Goal: Information Seeking & Learning: Find specific fact

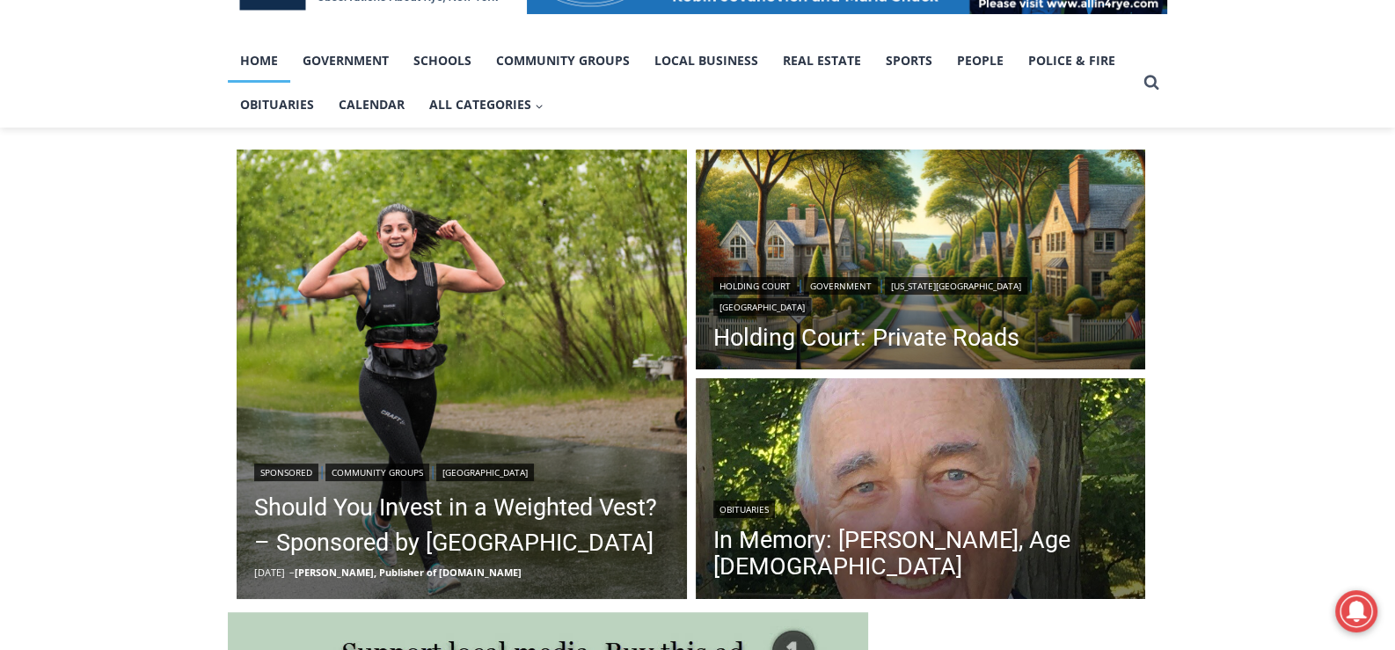
scroll to position [439, 0]
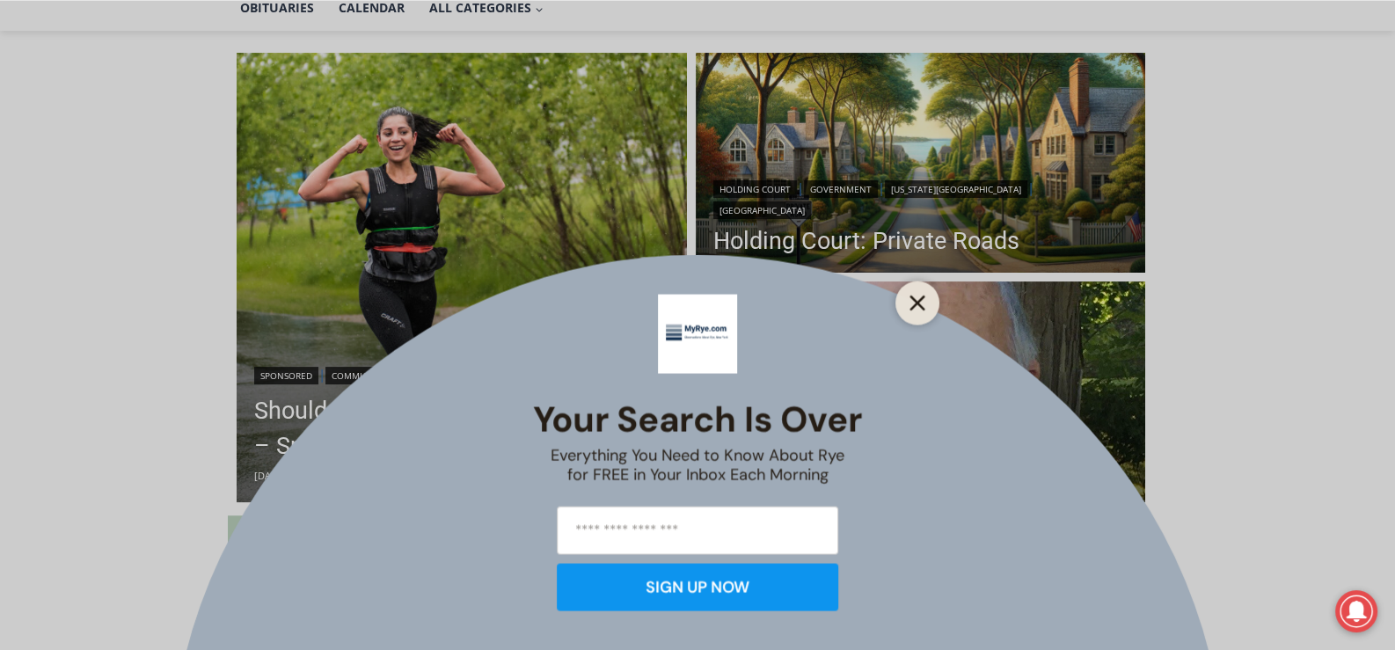
click at [920, 303] on icon "Close" at bounding box center [918, 303] width 16 height 16
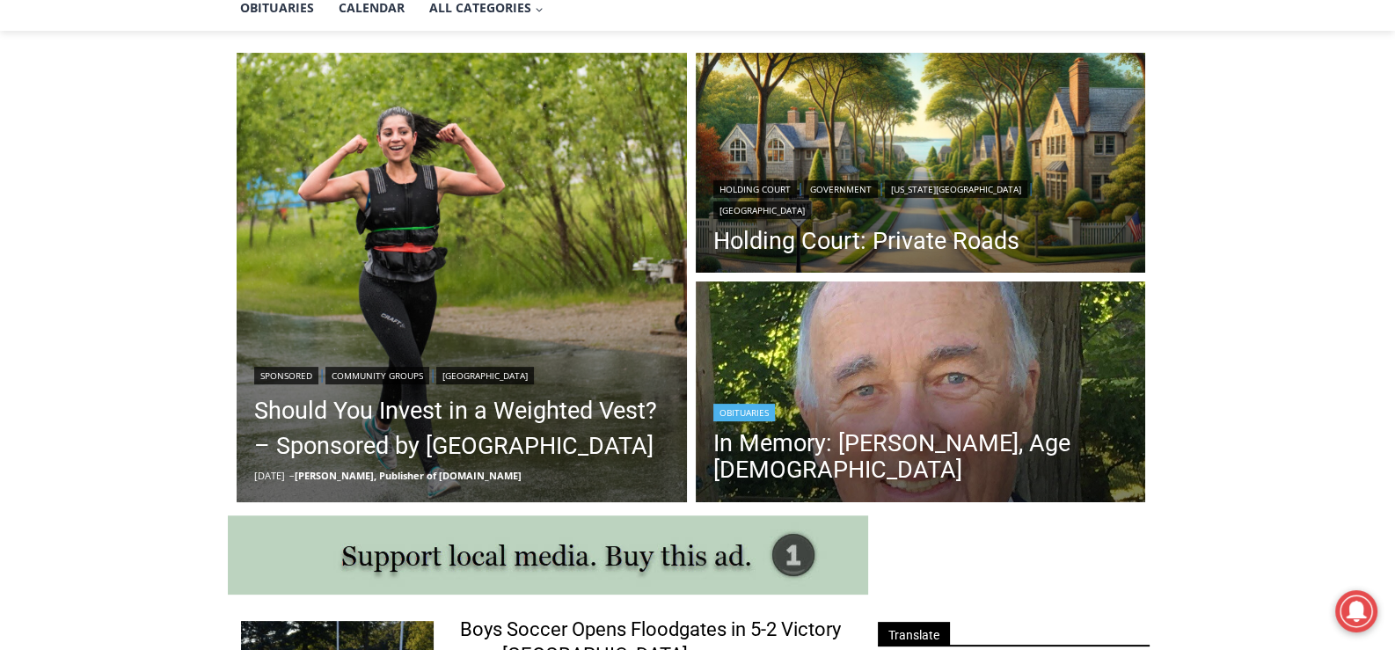
click at [959, 406] on div "Obituaries" at bounding box center [920, 410] width 415 height 21
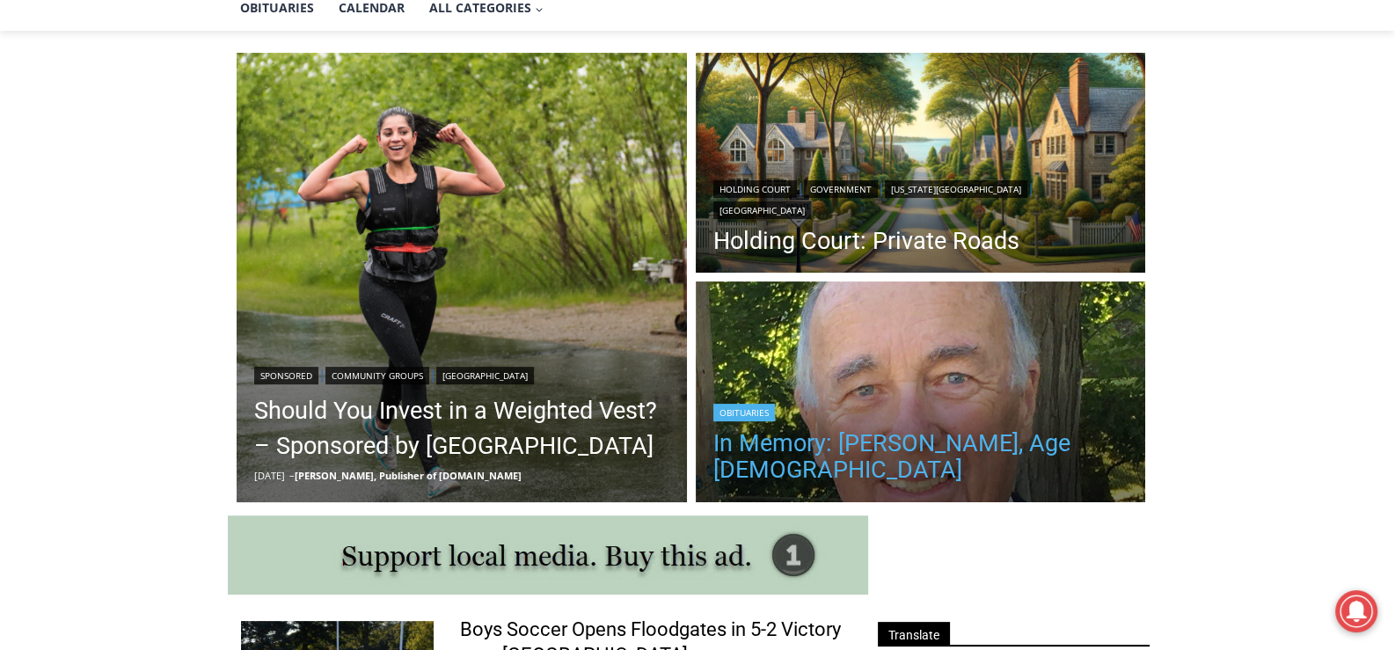
click at [755, 442] on link "In Memory: [PERSON_NAME], Age [DEMOGRAPHIC_DATA]" at bounding box center [920, 456] width 415 height 53
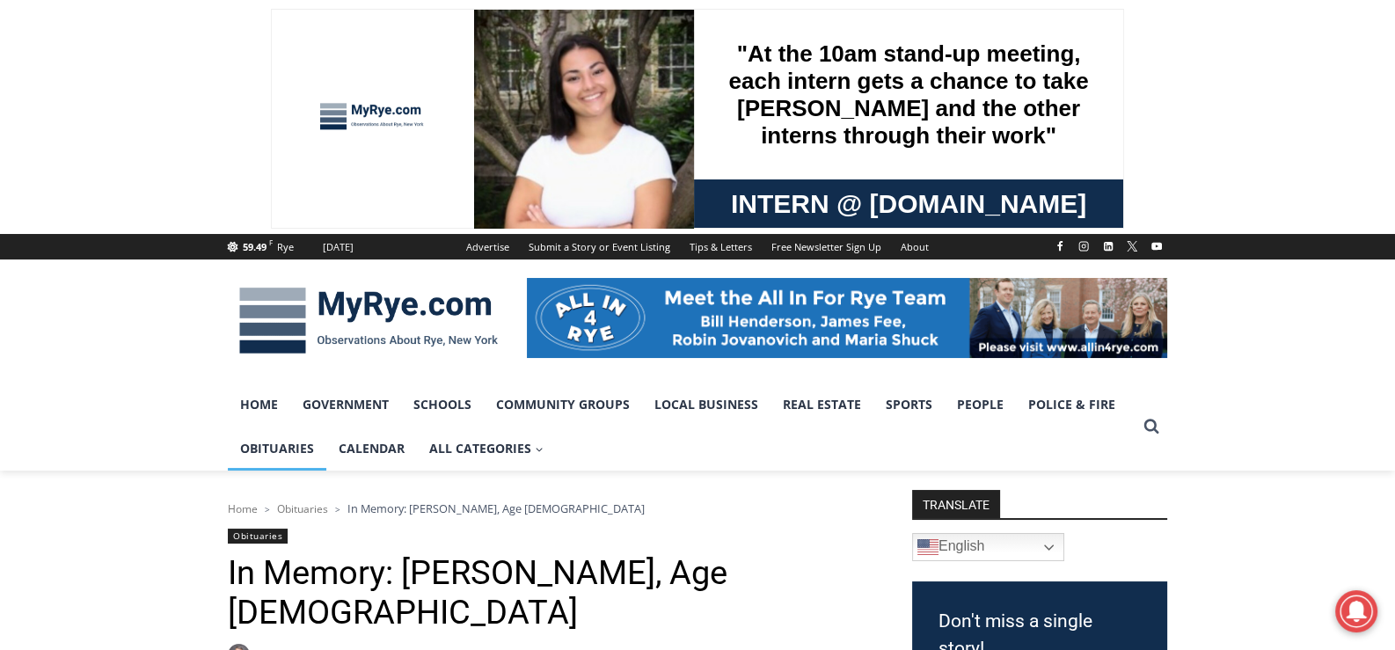
click at [259, 440] on link "Obituaries" at bounding box center [277, 449] width 99 height 44
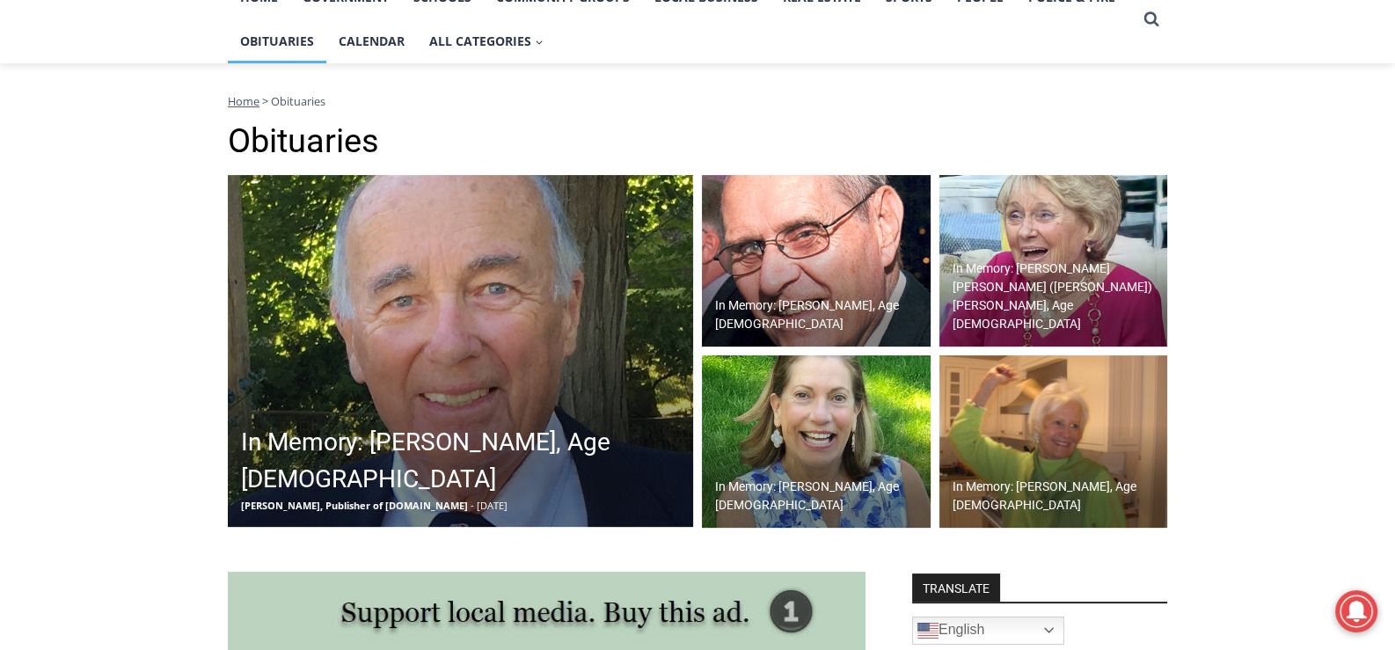
scroll to position [528, 0]
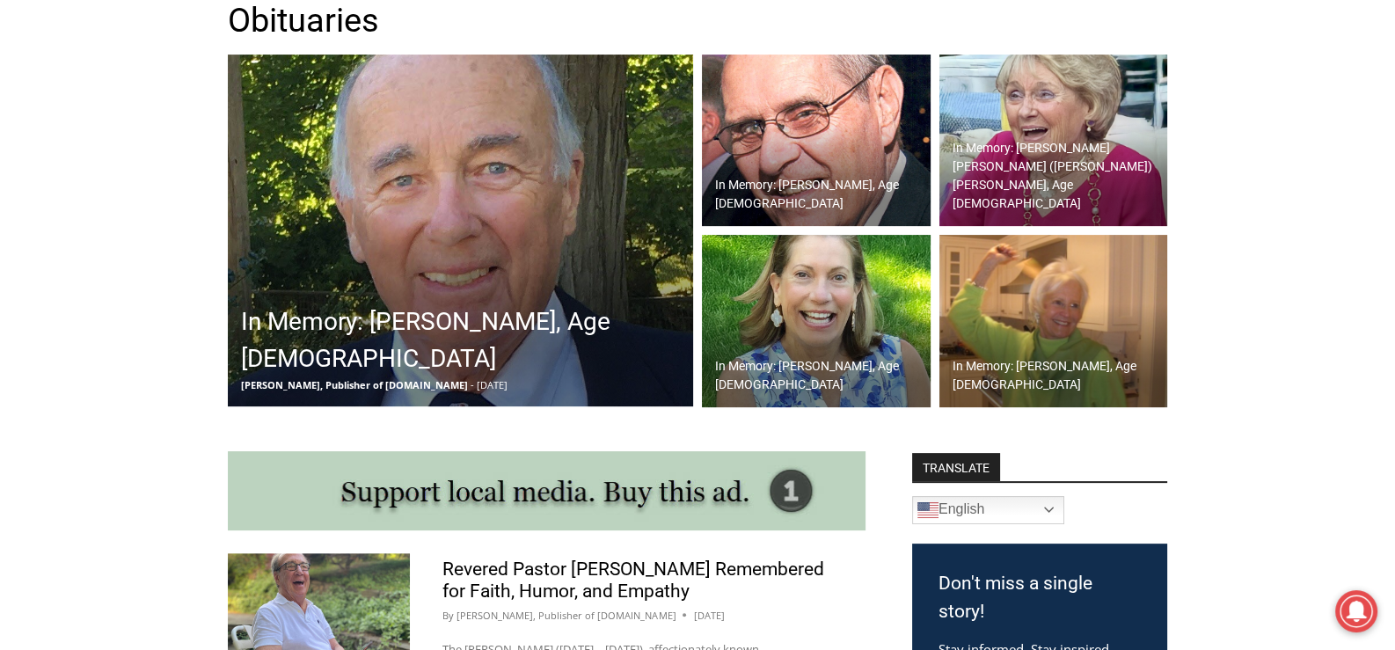
click at [528, 318] on h2 "In Memory: [PERSON_NAME], Age [DEMOGRAPHIC_DATA]" at bounding box center [465, 340] width 448 height 74
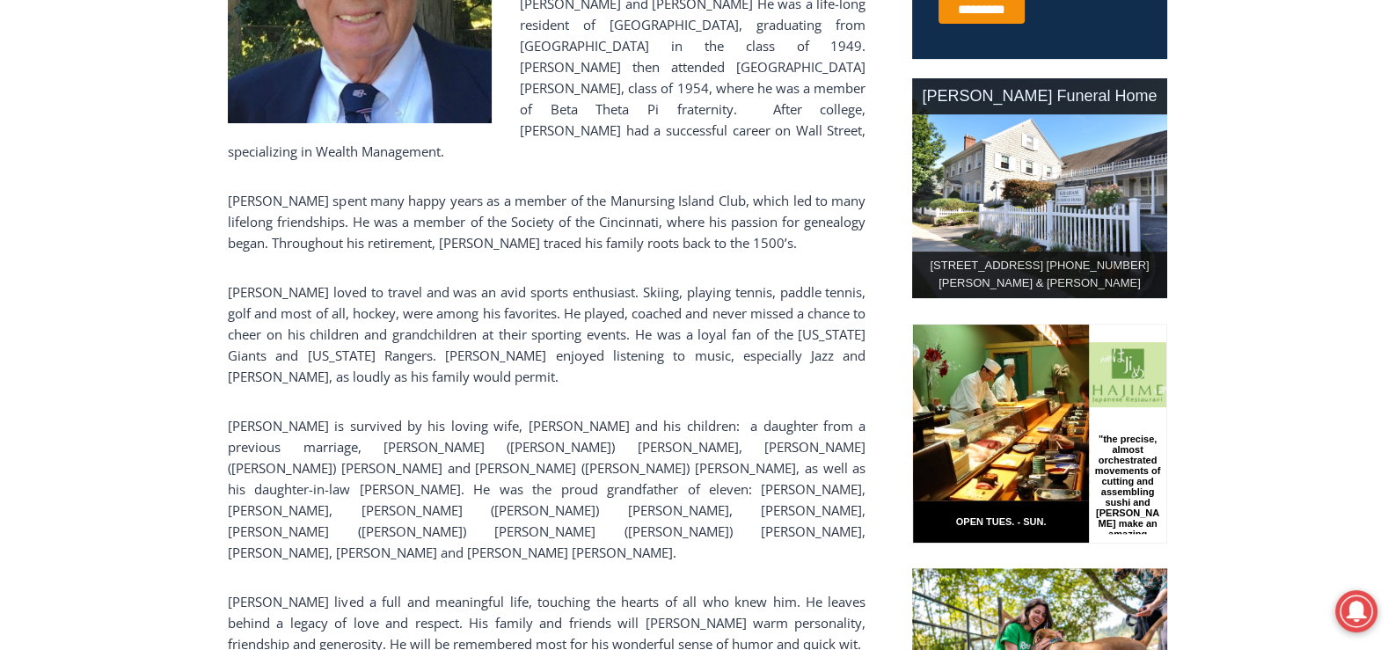
scroll to position [938, 0]
